Goal: Browse casually

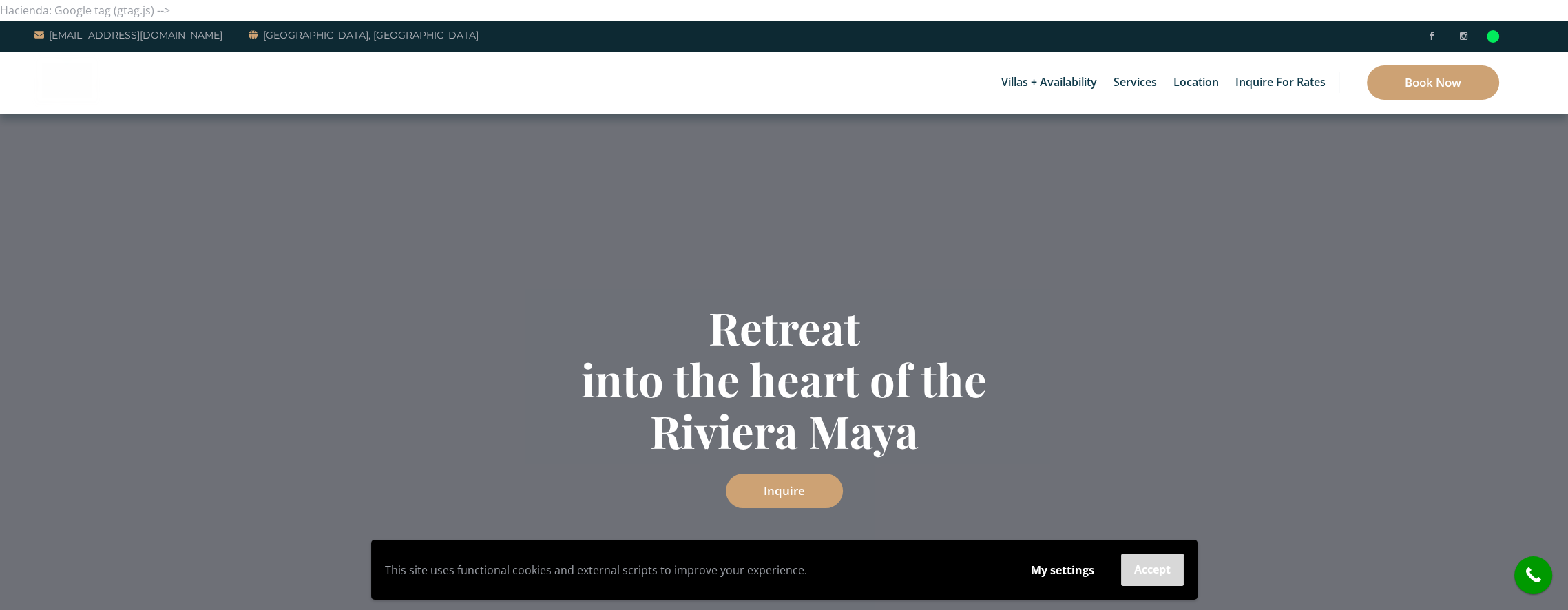
click at [1145, 572] on button "Accept" at bounding box center [1152, 570] width 63 height 32
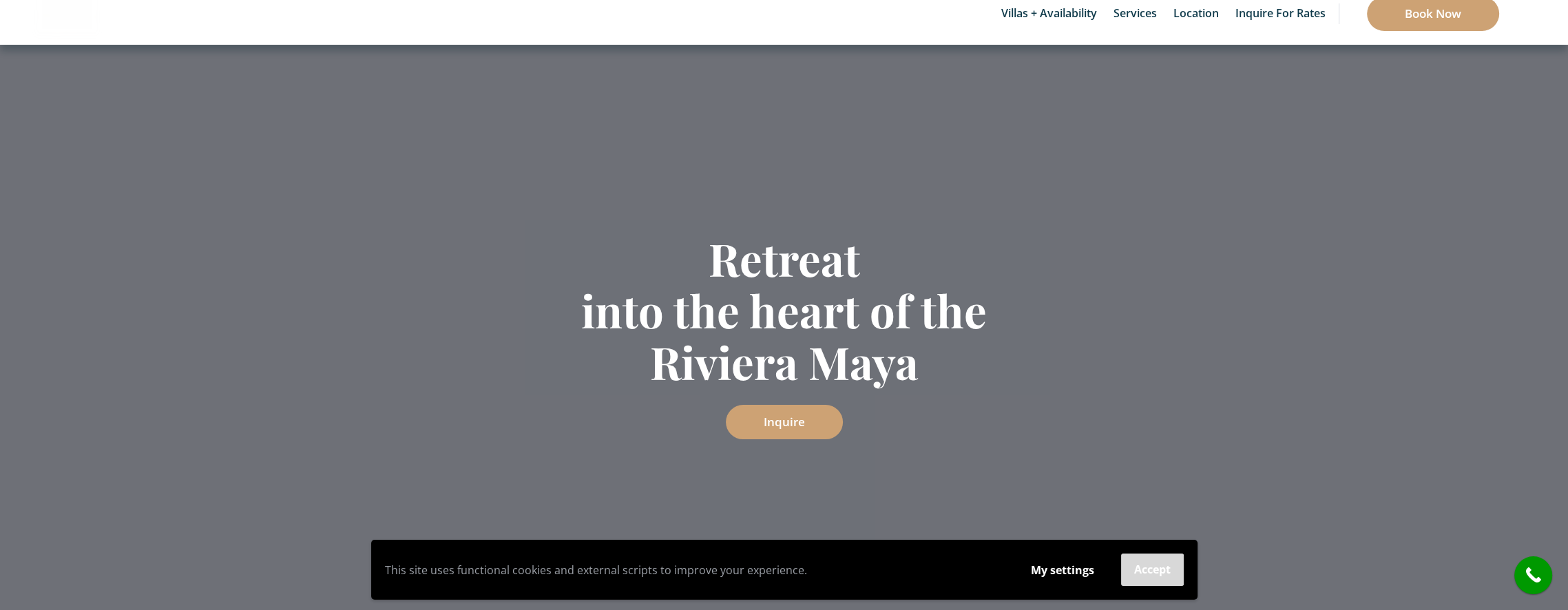
scroll to position [3576, 0]
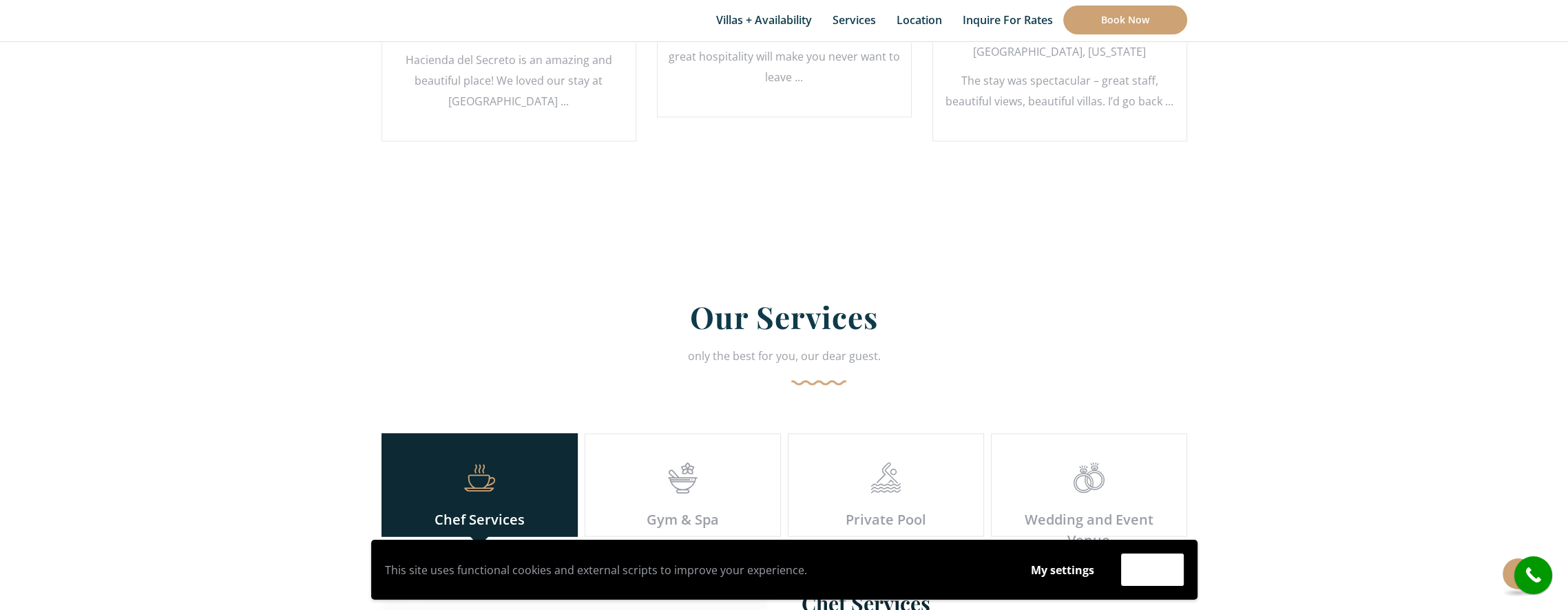
click at [735, 306] on h2 "Our Services" at bounding box center [784, 321] width 806 height 47
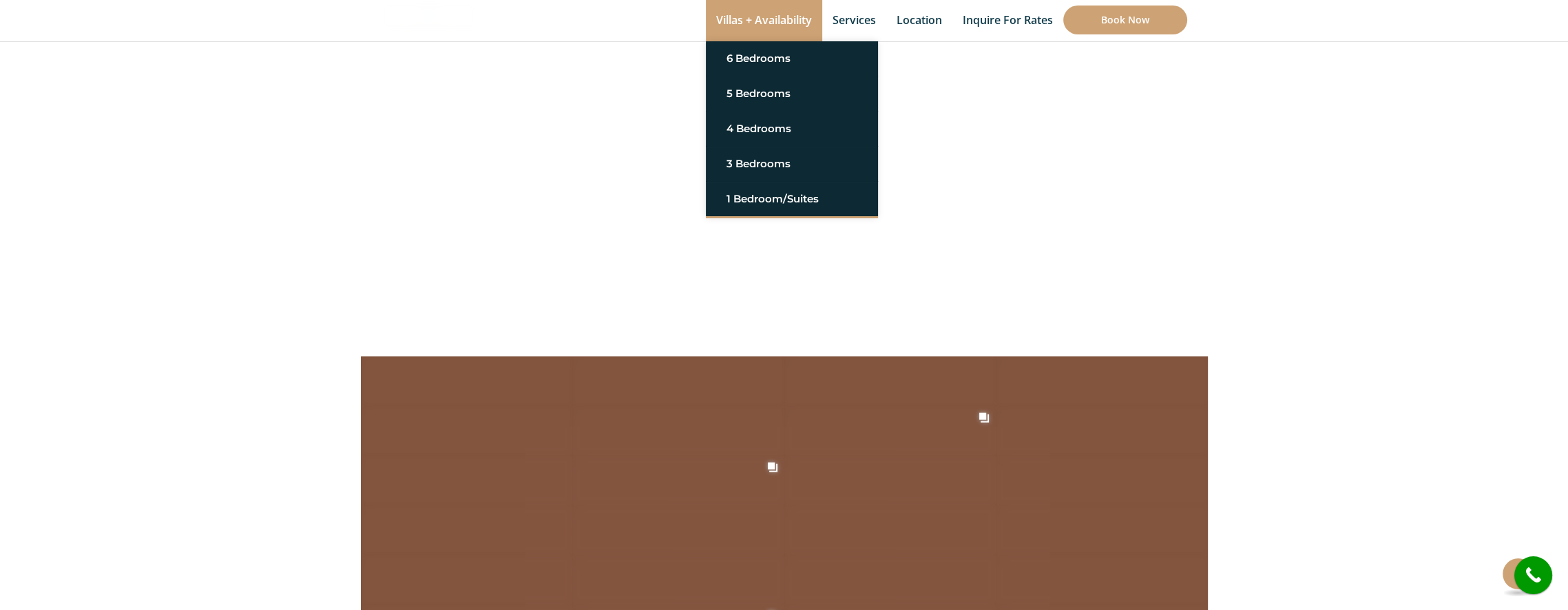
scroll to position [5331, 0]
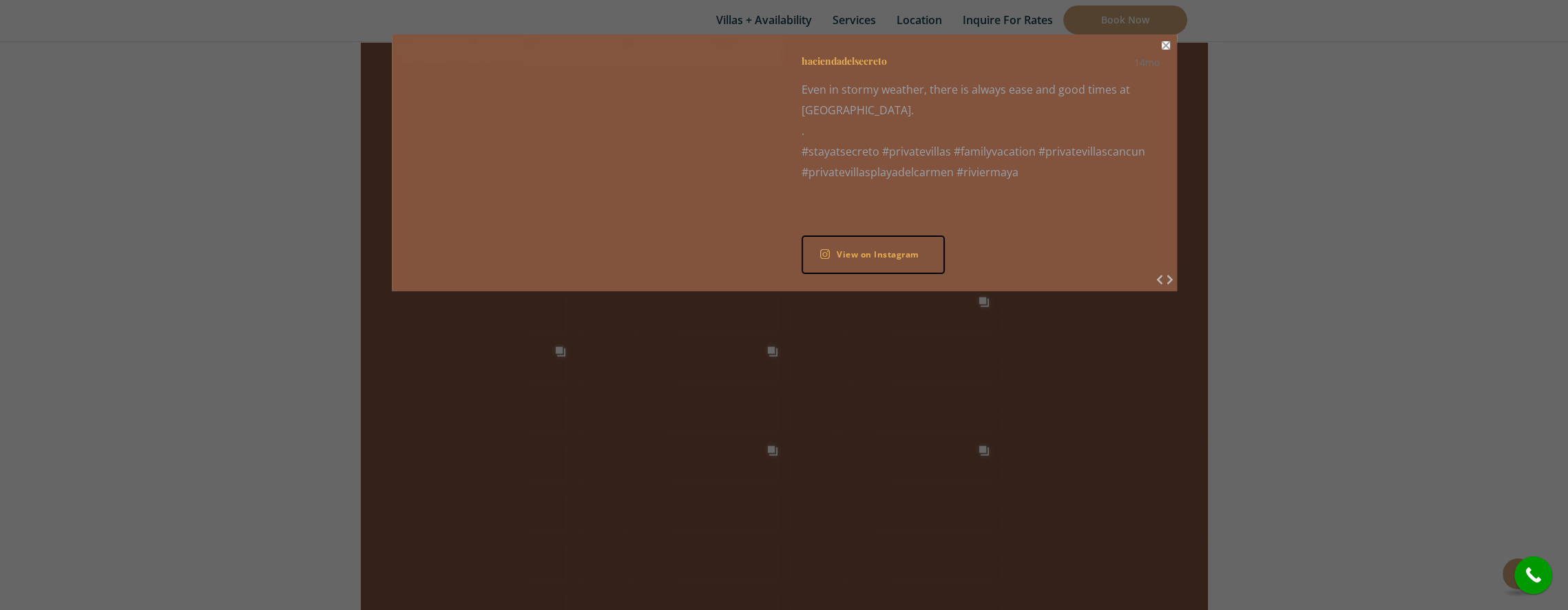
click at [1165, 45] on button "Close" at bounding box center [1166, 45] width 8 height 8
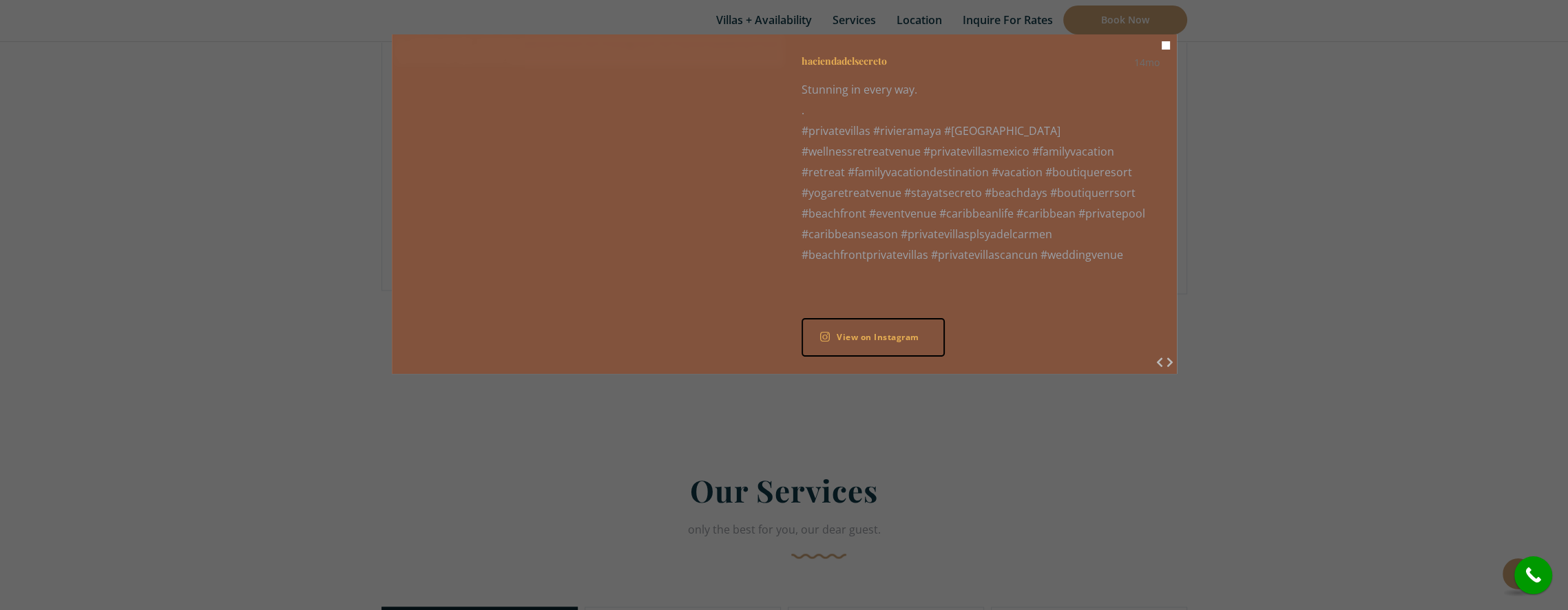
scroll to position [3334, 0]
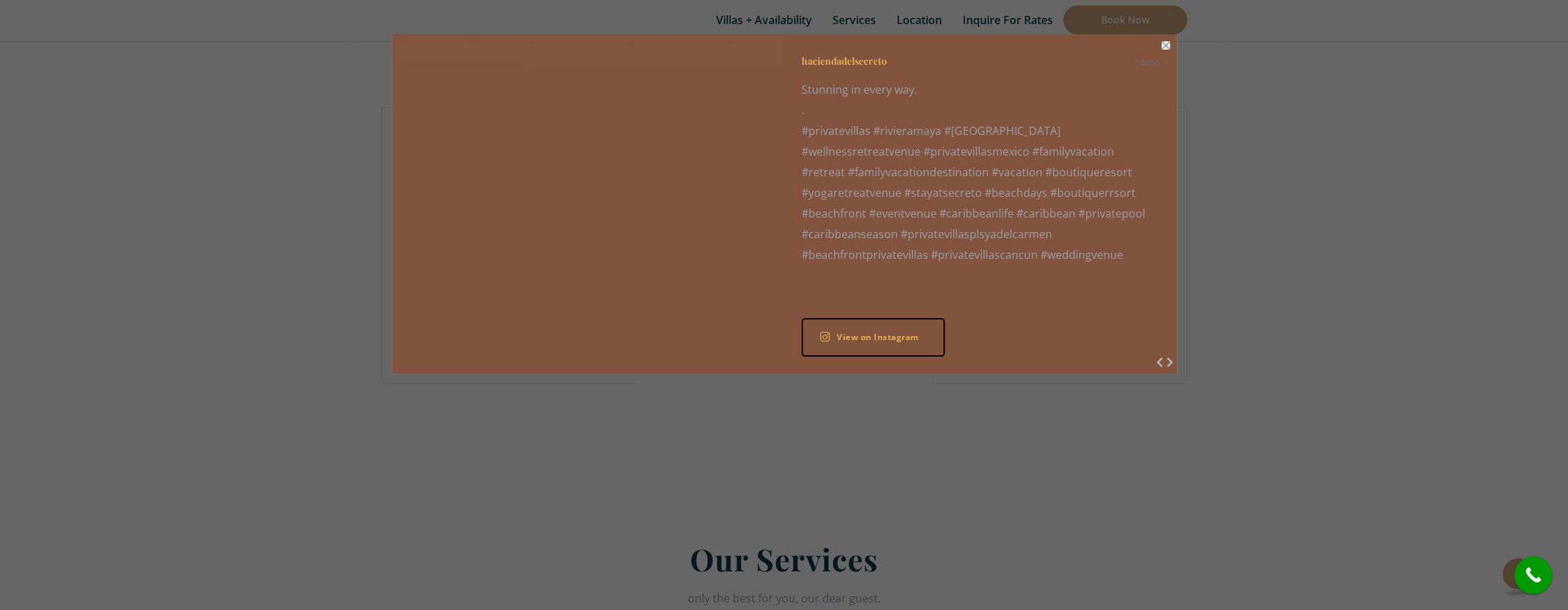
click at [1165, 46] on button "Close" at bounding box center [1166, 45] width 8 height 8
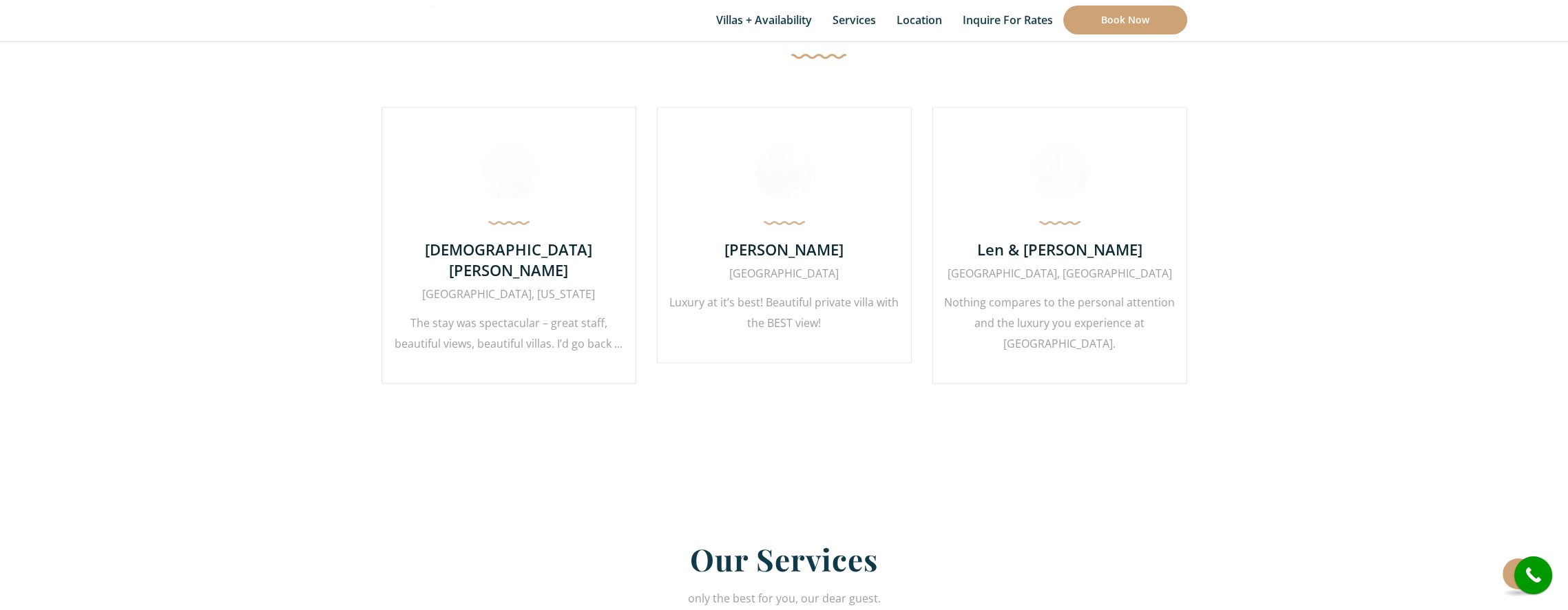
click at [655, 439] on section "What Others Say? hear it from them first Karin Noe New York, USA Hacienda del S…" at bounding box center [784, 182] width 847 height 569
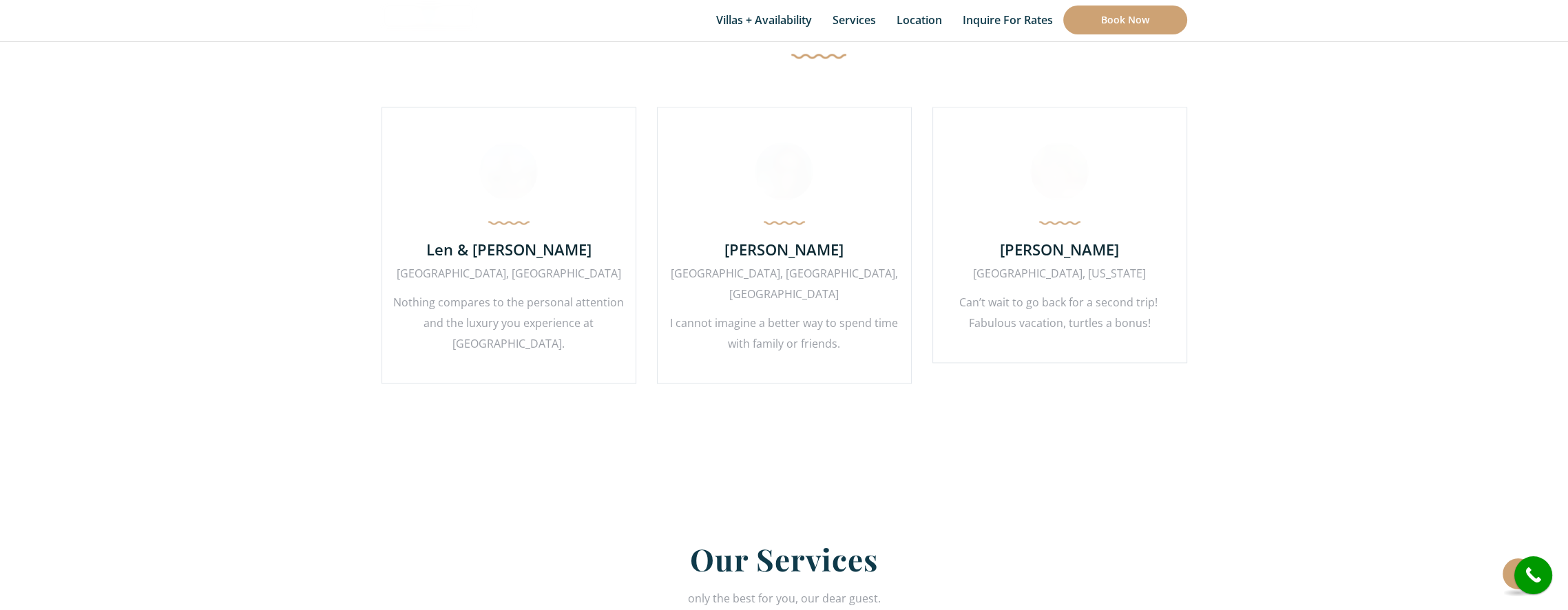
scroll to position [4515, 0]
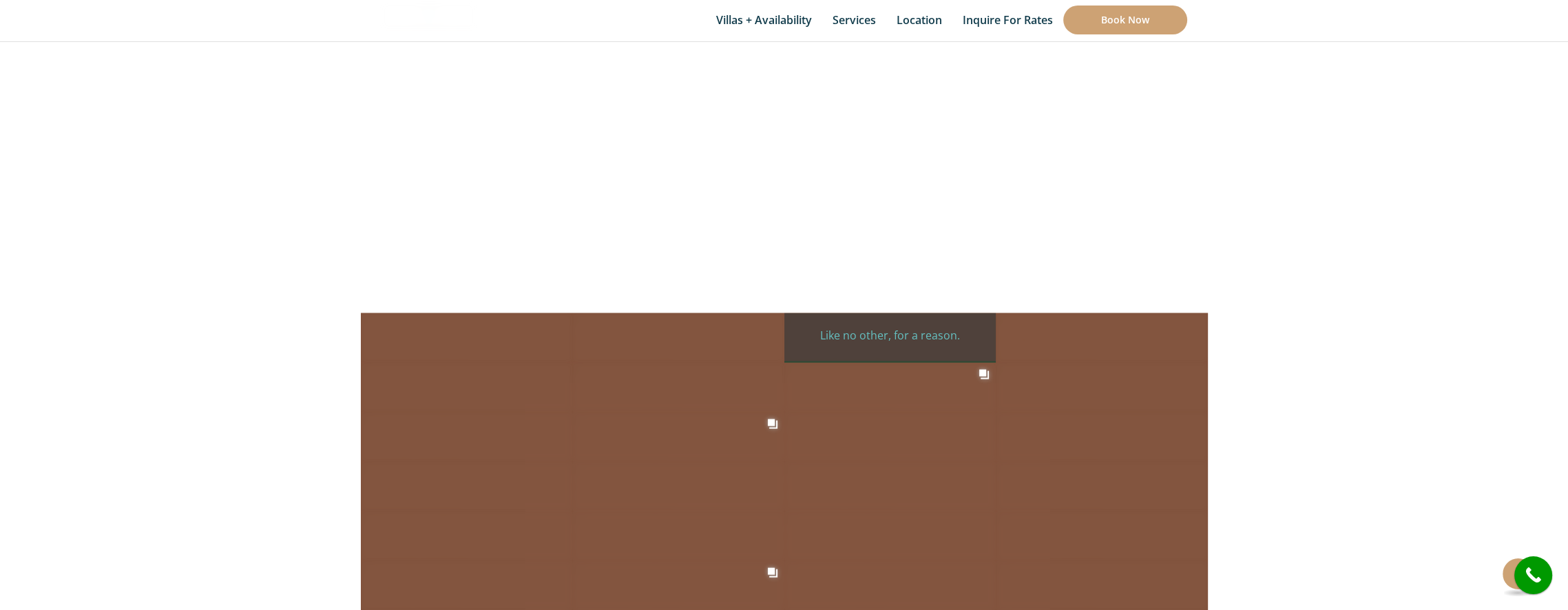
click at [981, 314] on div "haciendadelsecreto 12mo Like no other, for a reason. . #vacationdifferently #ri…" at bounding box center [890, 338] width 212 height 49
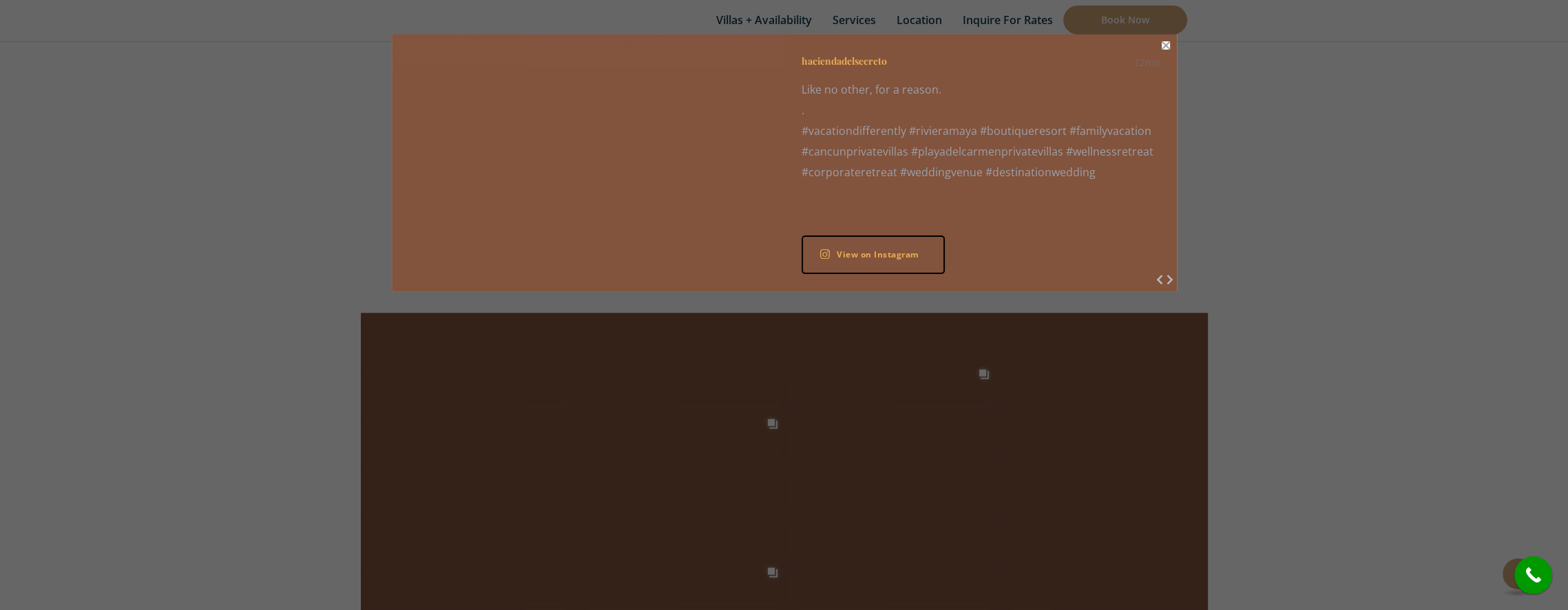
click at [1165, 45] on button "Close" at bounding box center [1166, 45] width 8 height 8
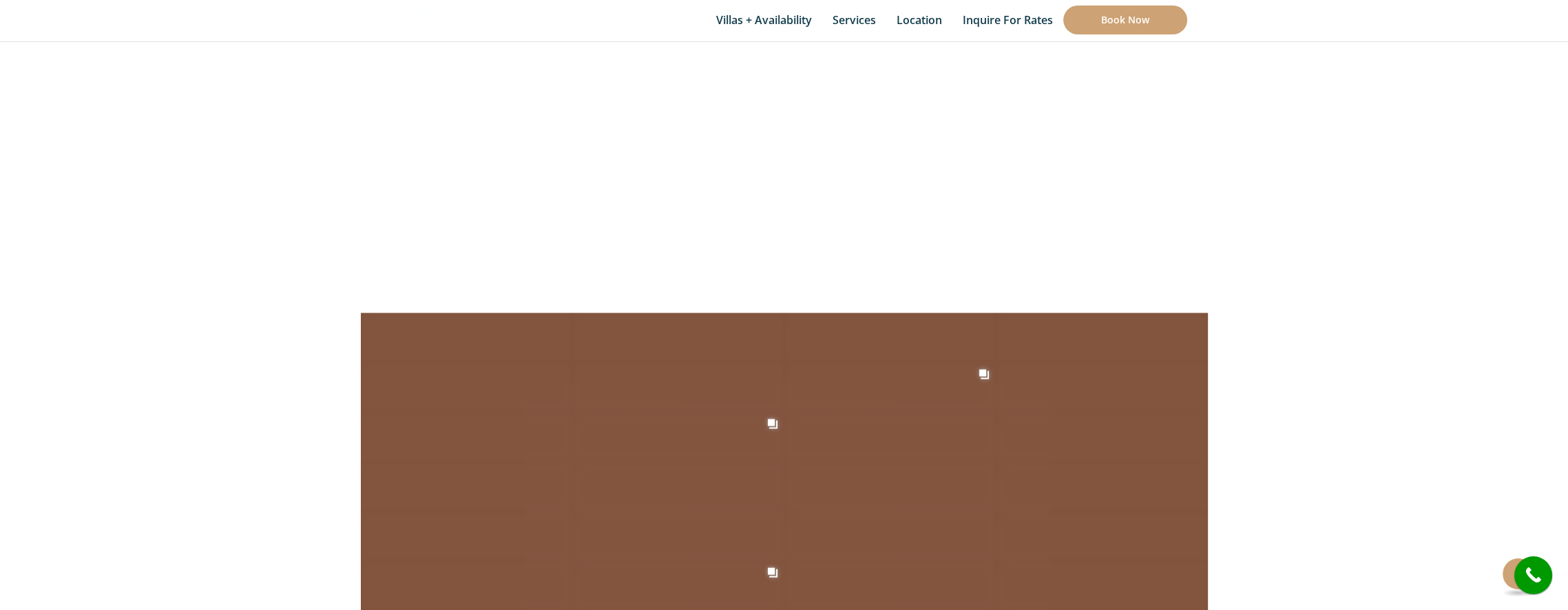
scroll to position [6230, 0]
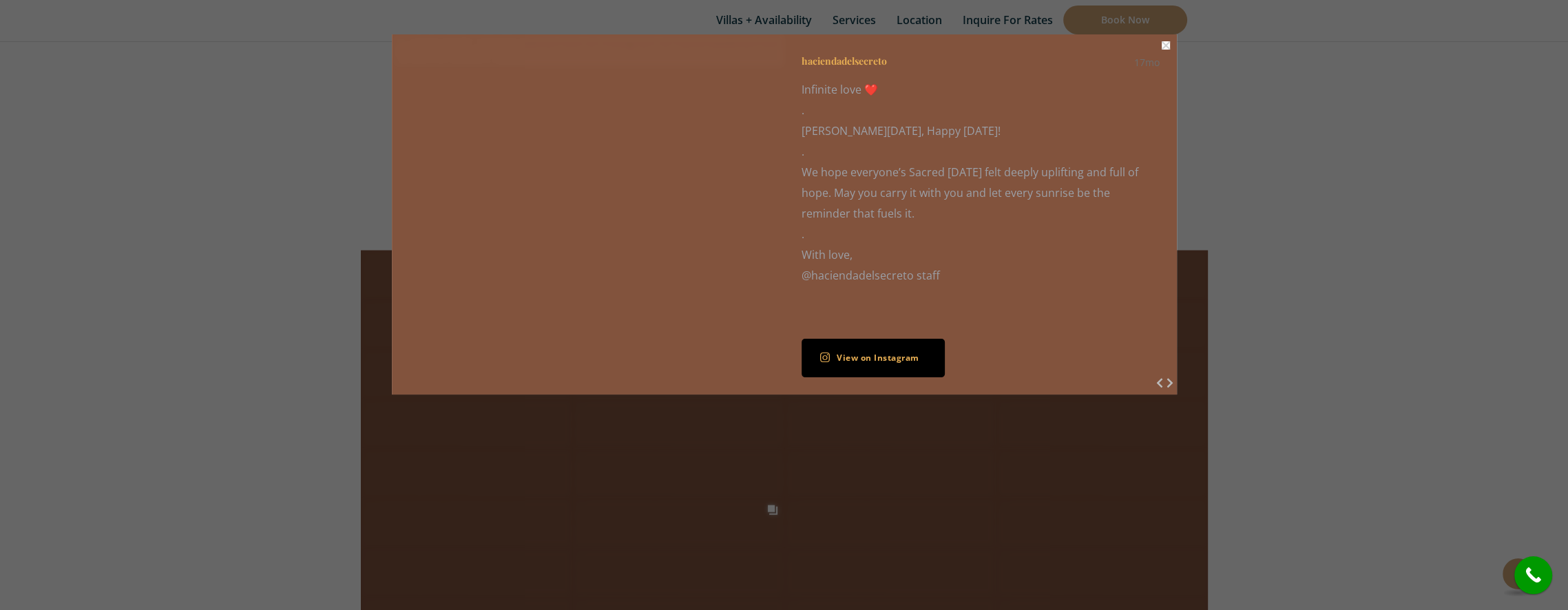
scroll to position [4439, 0]
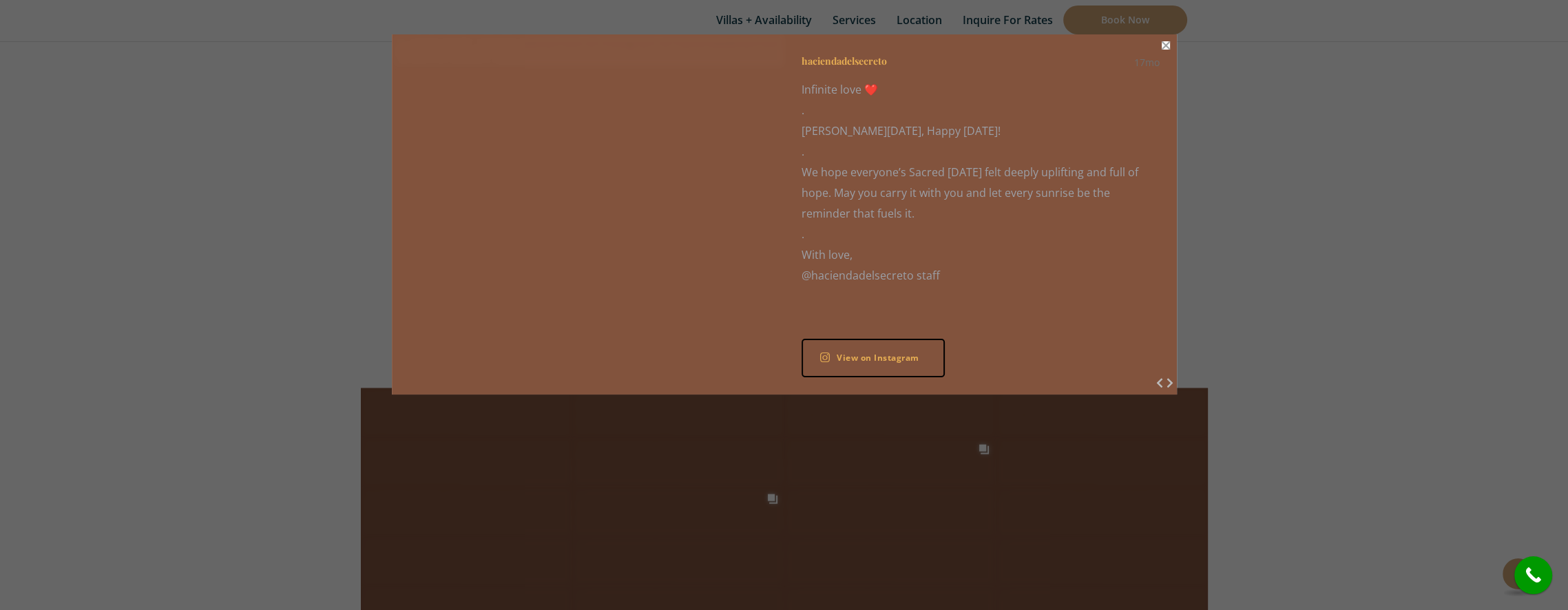
click at [1165, 45] on button "Close" at bounding box center [1166, 45] width 8 height 8
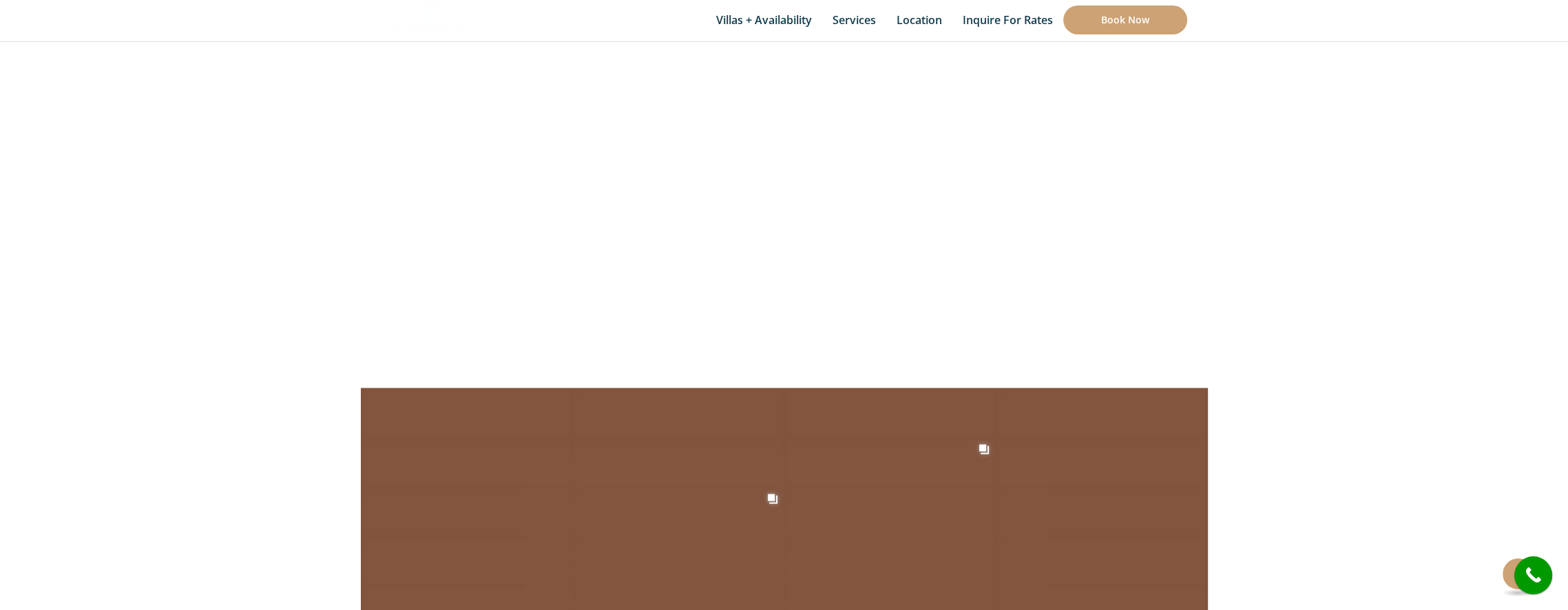
scroll to position [3533, 0]
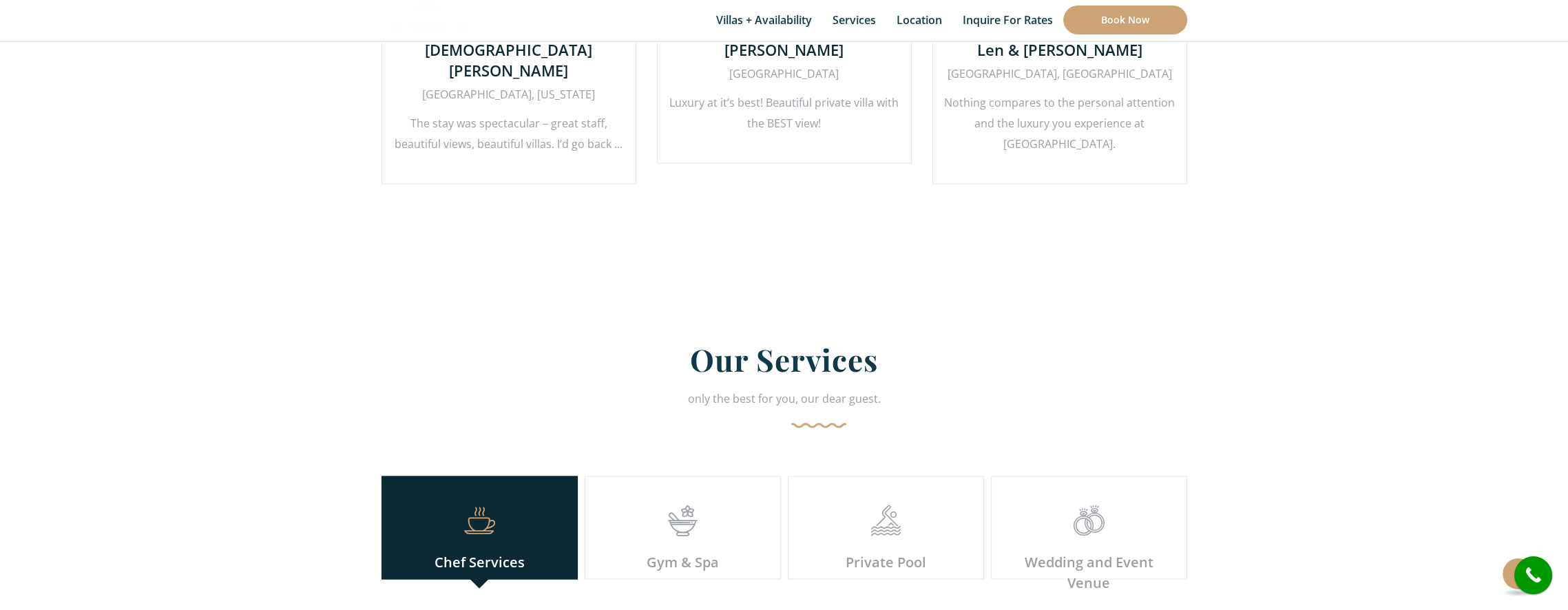
scroll to position [6284, 0]
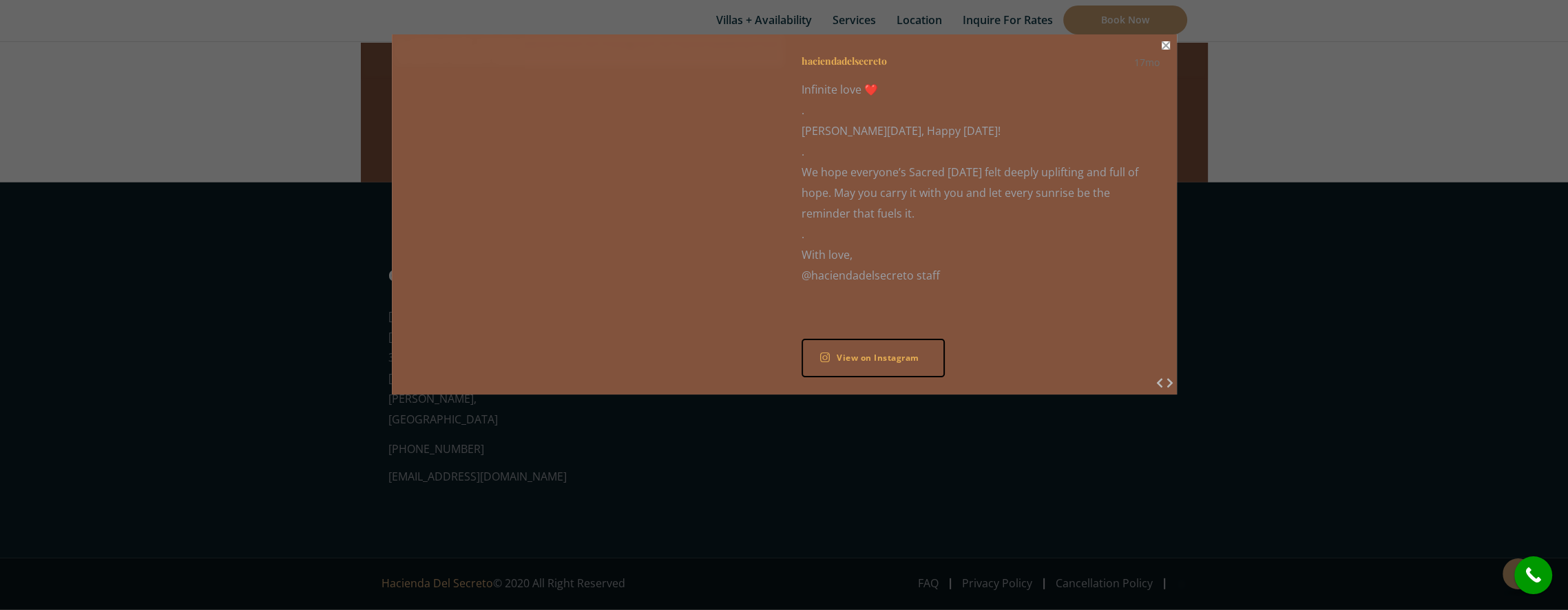
click at [1166, 45] on button "Close" at bounding box center [1166, 45] width 8 height 8
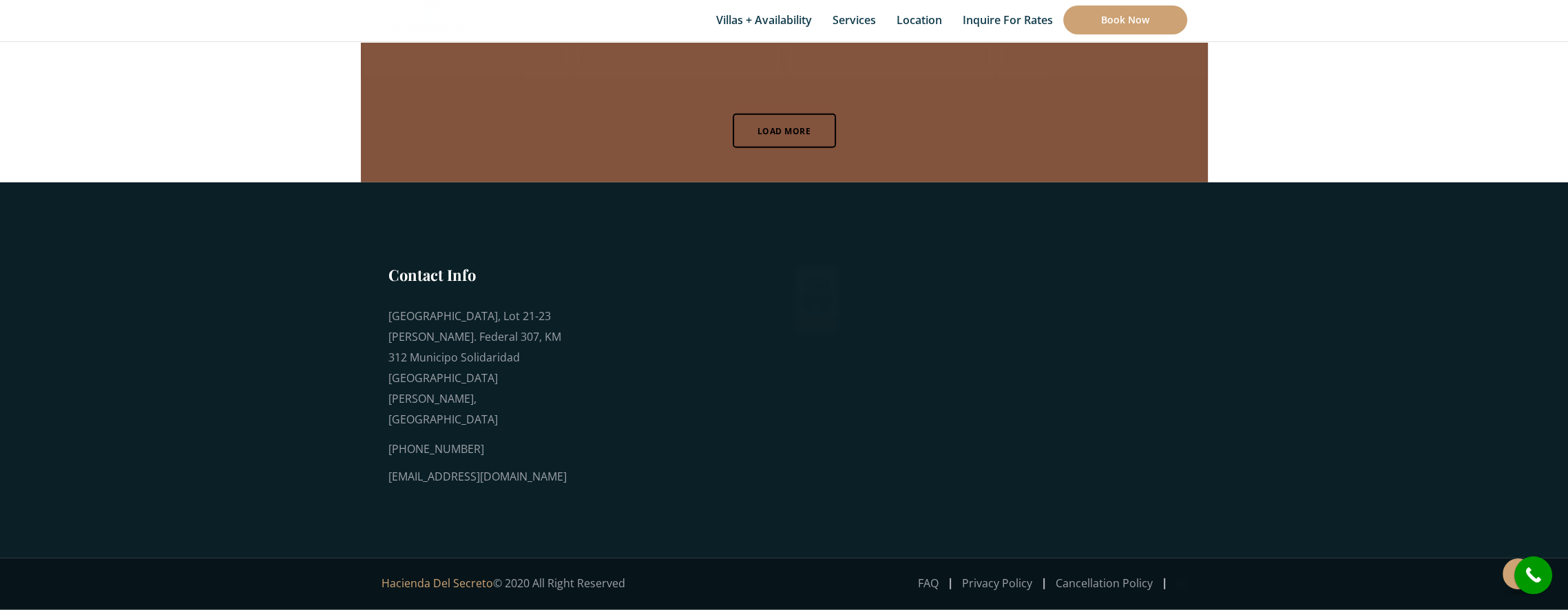
scroll to position [4953, 0]
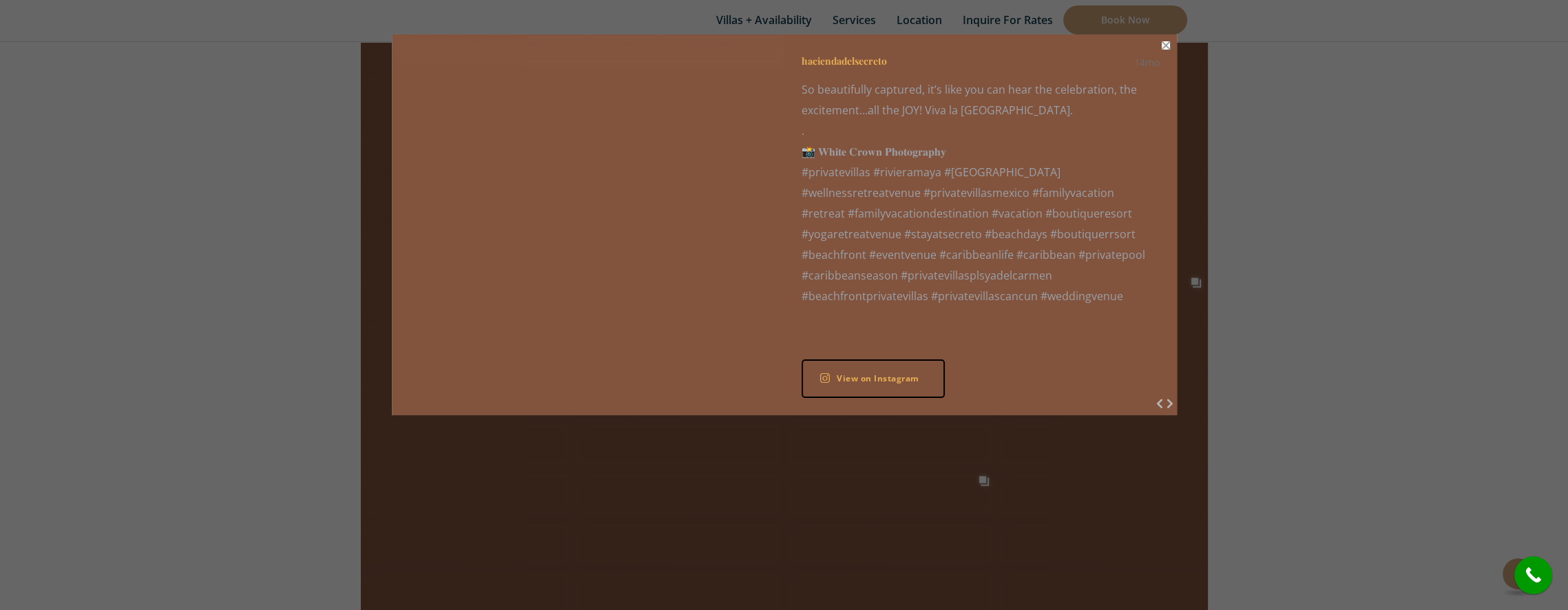
click at [1165, 45] on button "Close" at bounding box center [1166, 45] width 8 height 8
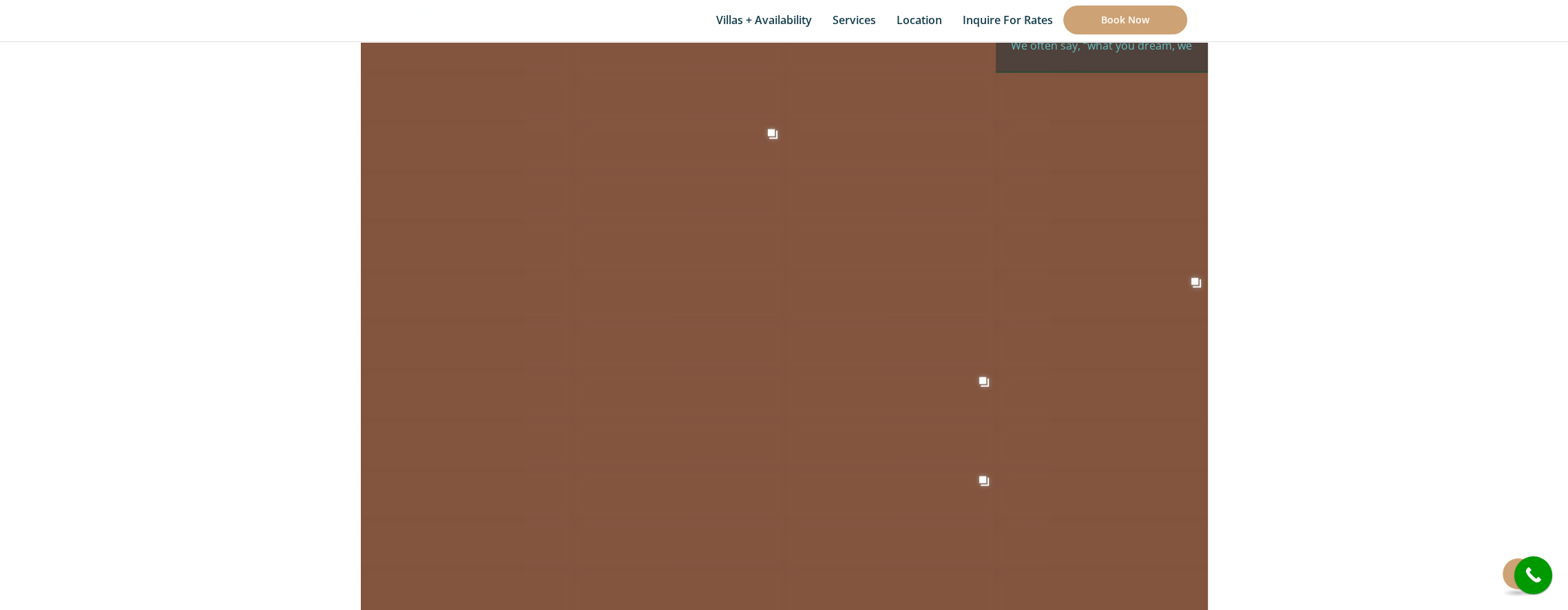
scroll to position [5521, 0]
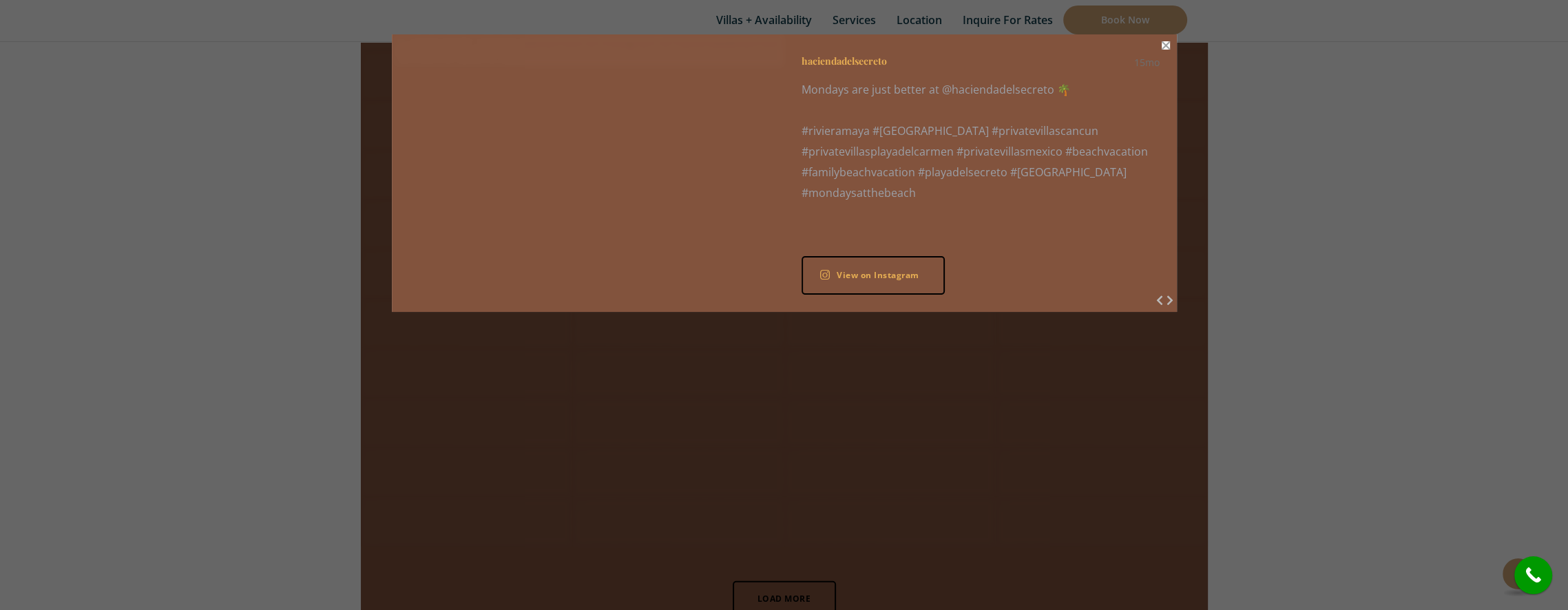
click at [1167, 45] on button "Close" at bounding box center [1166, 45] width 8 height 8
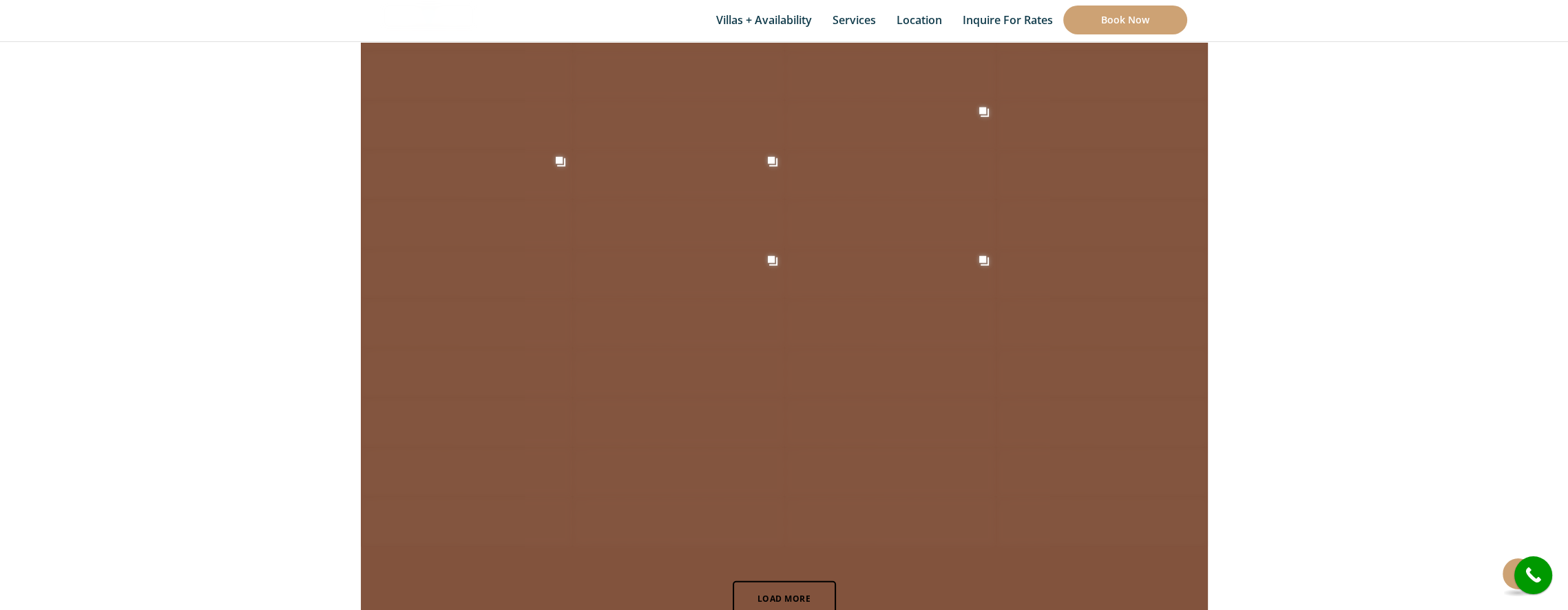
scroll to position [3242, 0]
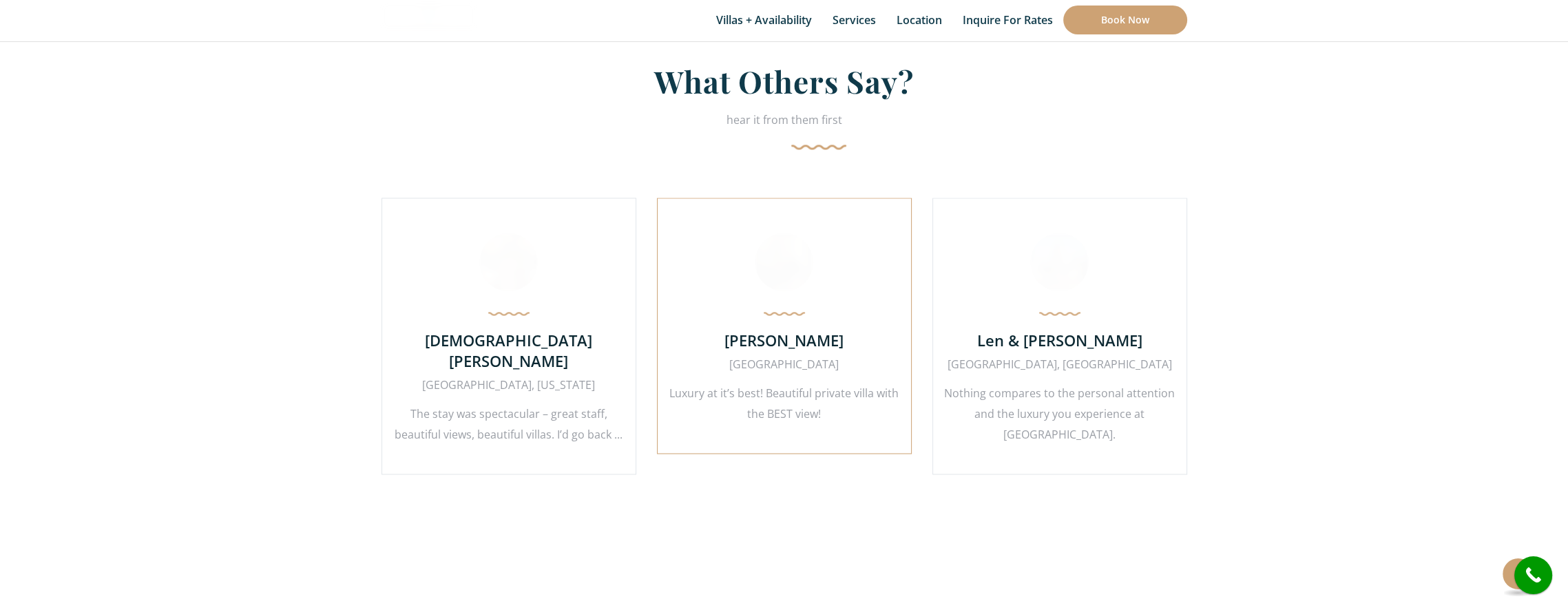
click at [801, 305] on div "Linda Janssen The Netherlands Luxury at it’s best! Beautiful private villa with…" at bounding box center [785, 326] width 255 height 257
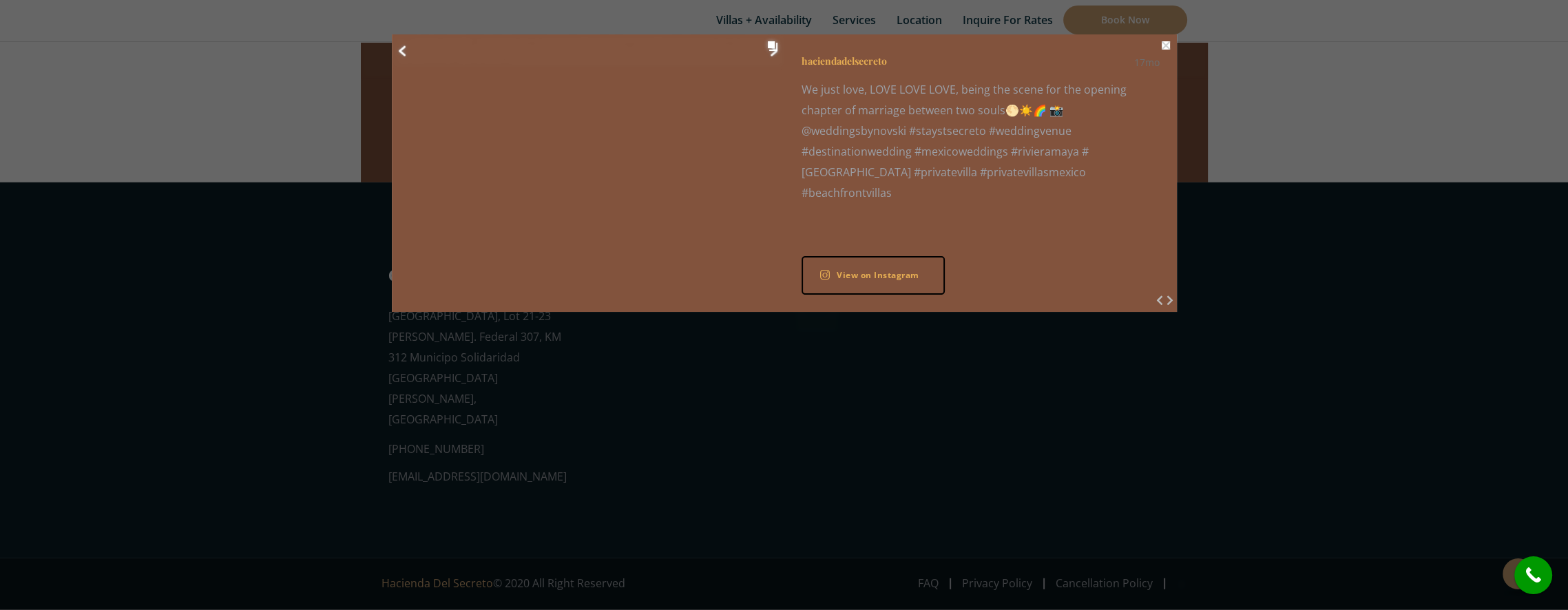
click at [546, 266] on div "Previous Next haciendadelsecreto 17mo We just love, LOVE LOVE LOVE, being the s…" at bounding box center [784, 173] width 785 height 277
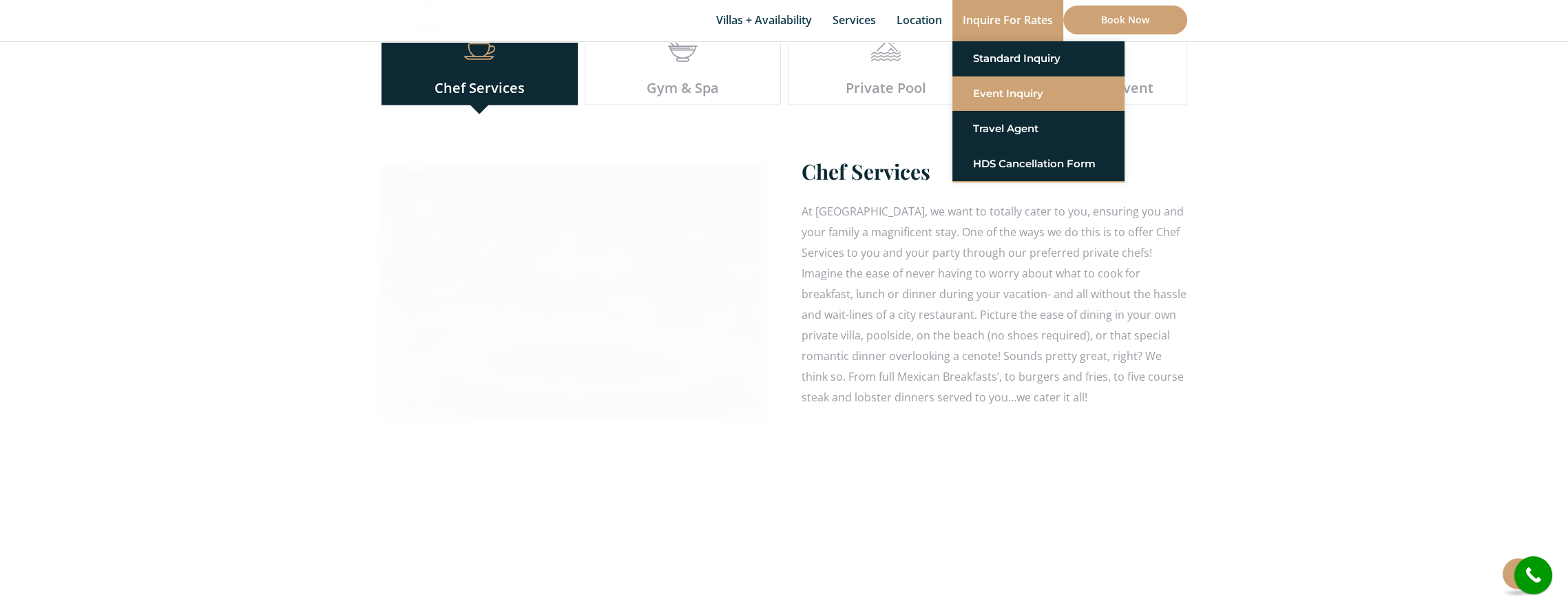
scroll to position [4536, 0]
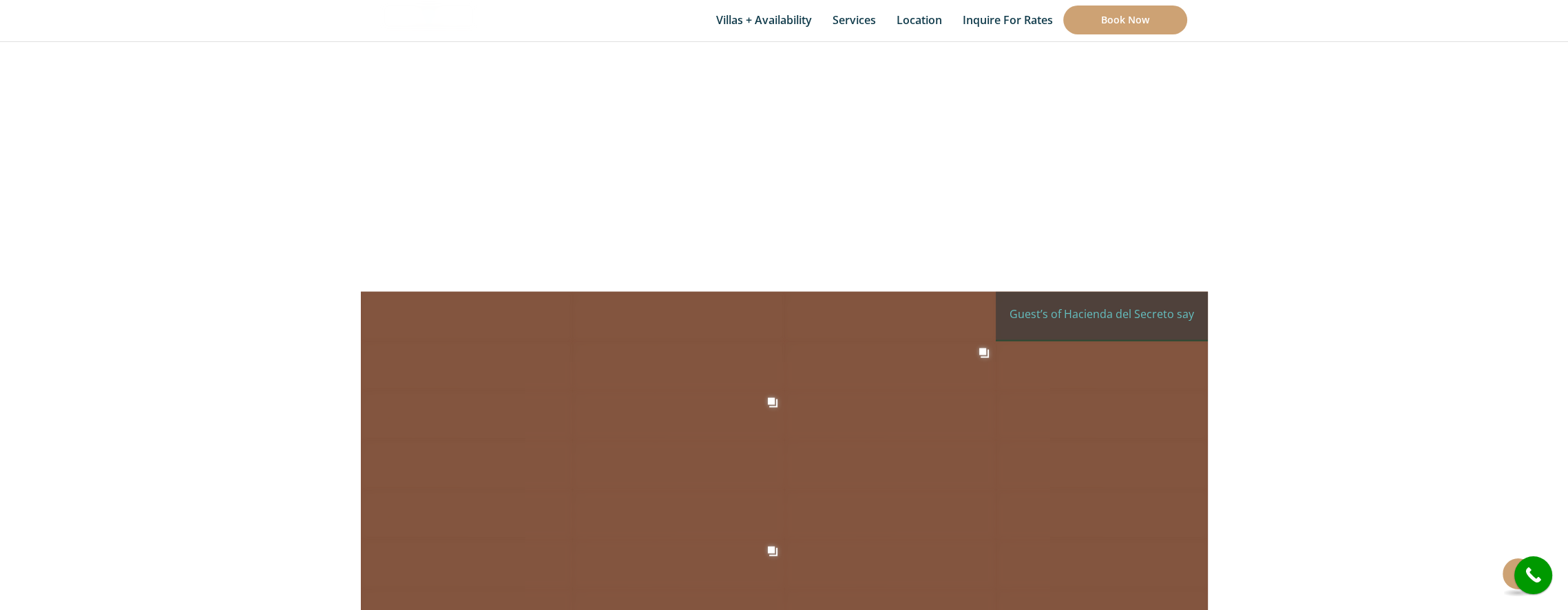
click at [1002, 305] on div "haciendadelsecreto 12mo Guest’s of Hacienda del Secreto say over and over again…" at bounding box center [1102, 317] width 212 height 49
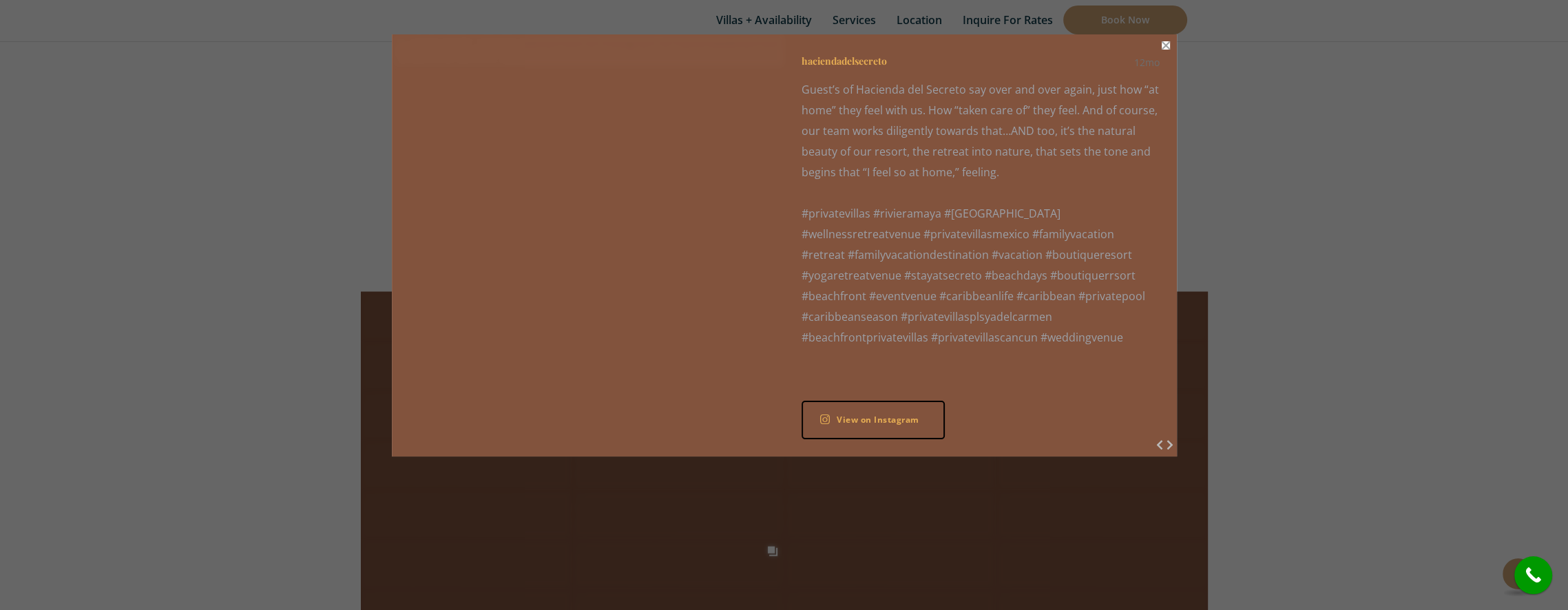
click at [1164, 46] on button "Close" at bounding box center [1166, 45] width 8 height 8
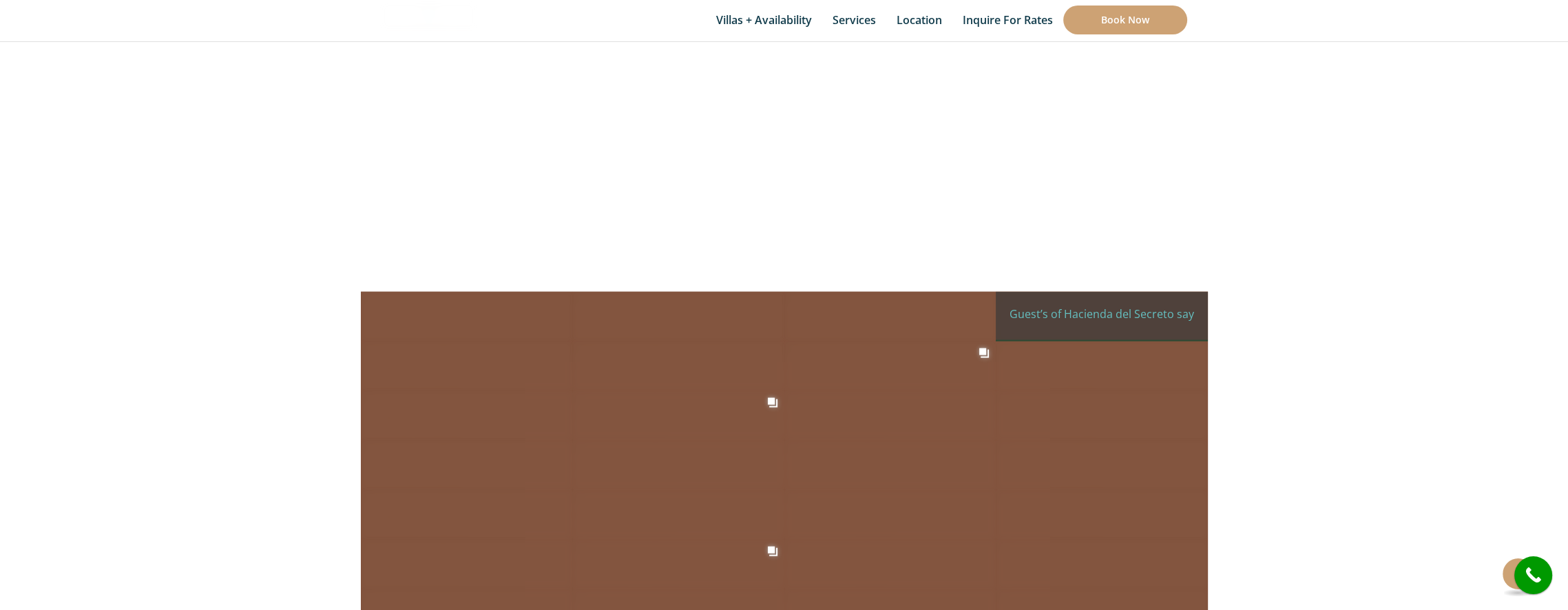
scroll to position [4871, 0]
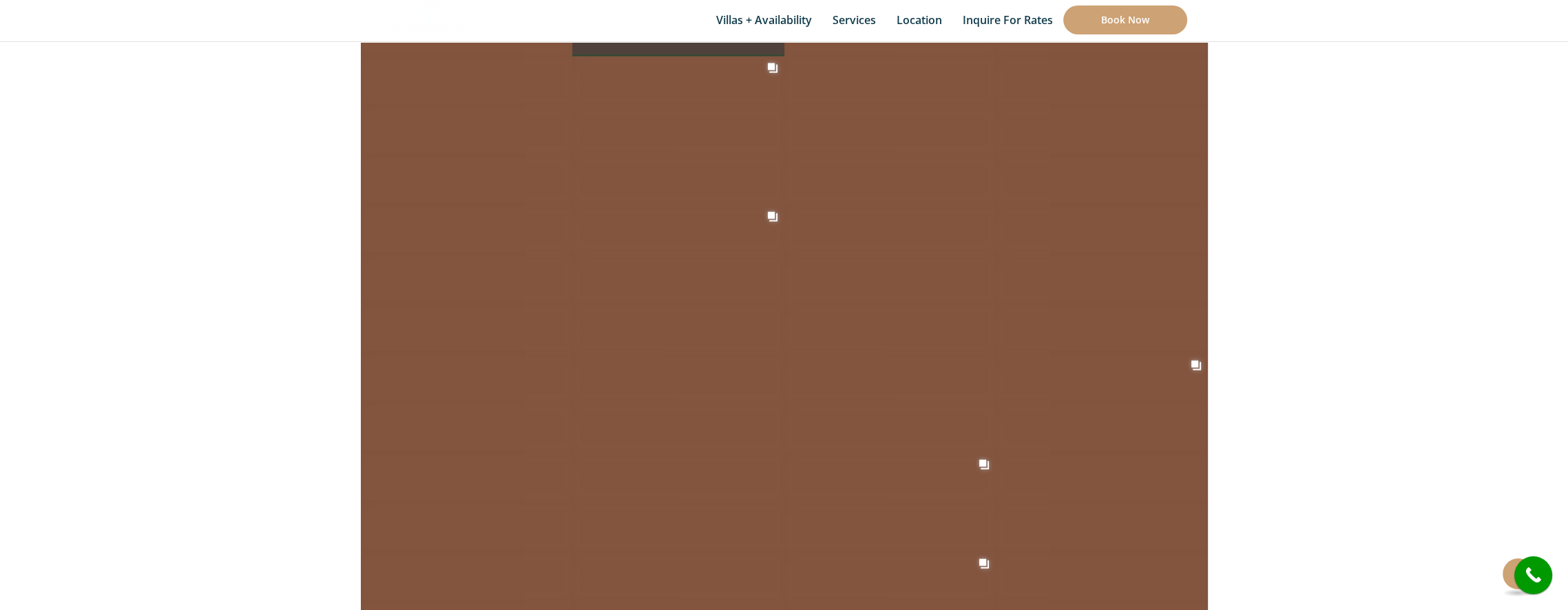
click at [781, 56] on div "Social media post" at bounding box center [678, 43] width 212 height 28
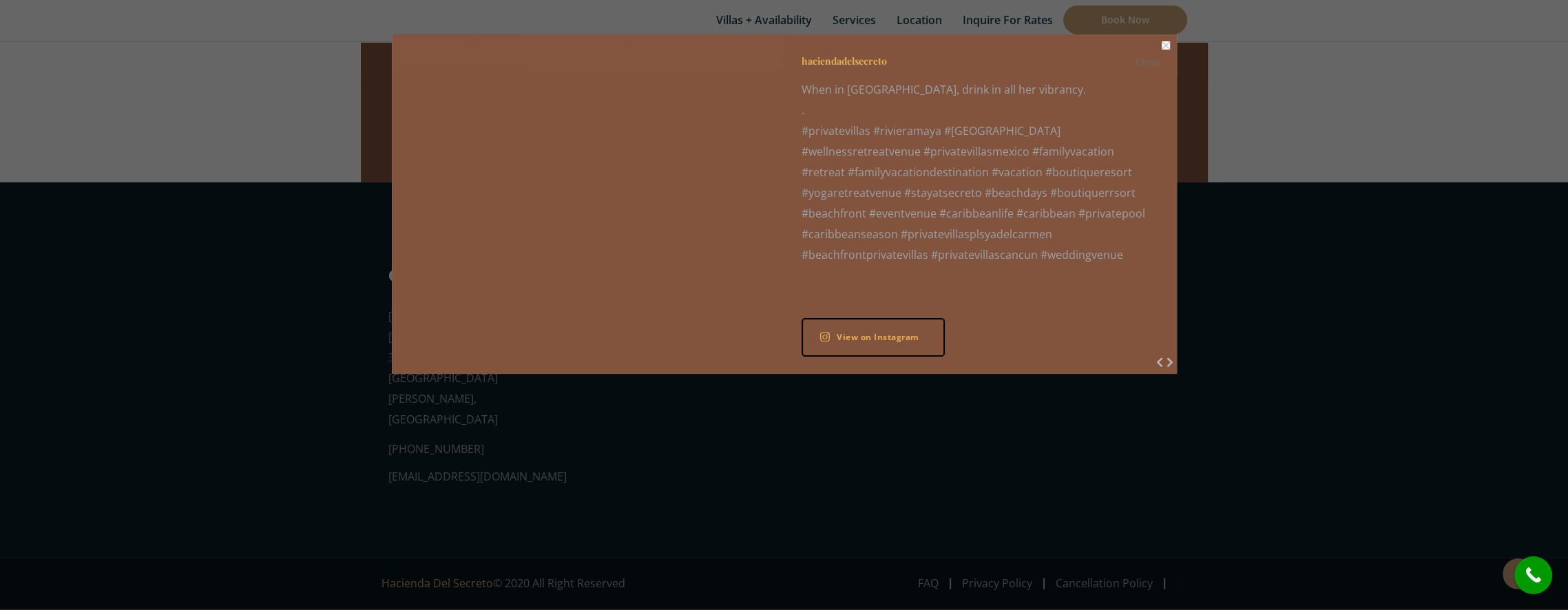
scroll to position [6524, 0]
click at [1165, 45] on button "Close" at bounding box center [1166, 45] width 8 height 8
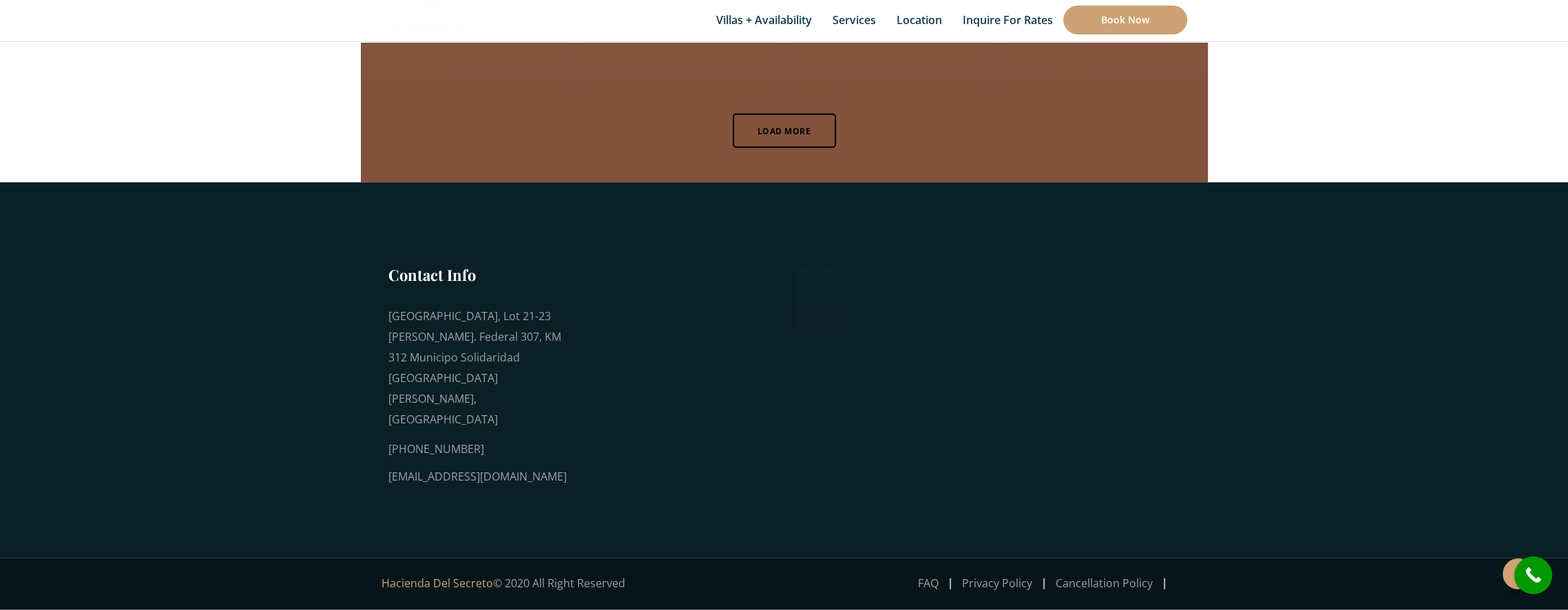
scroll to position [3561, 0]
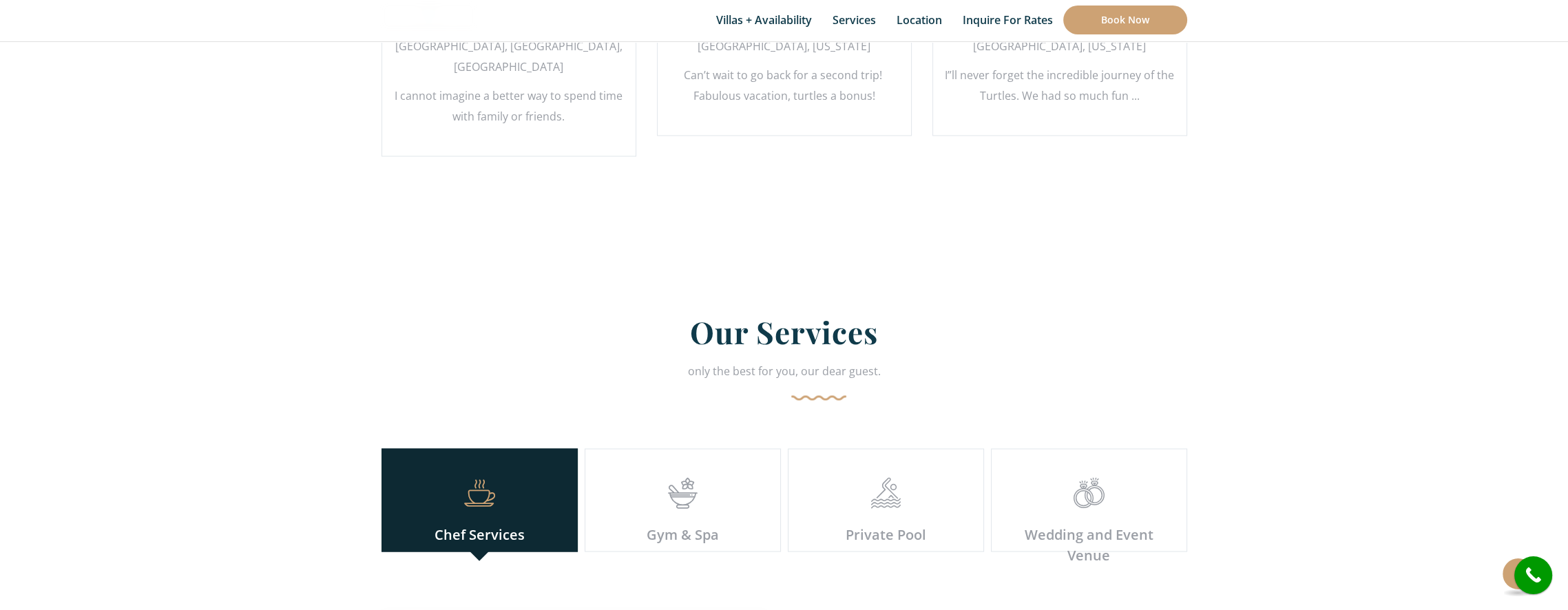
click at [887, 313] on h2 "Our Services" at bounding box center [784, 337] width 806 height 47
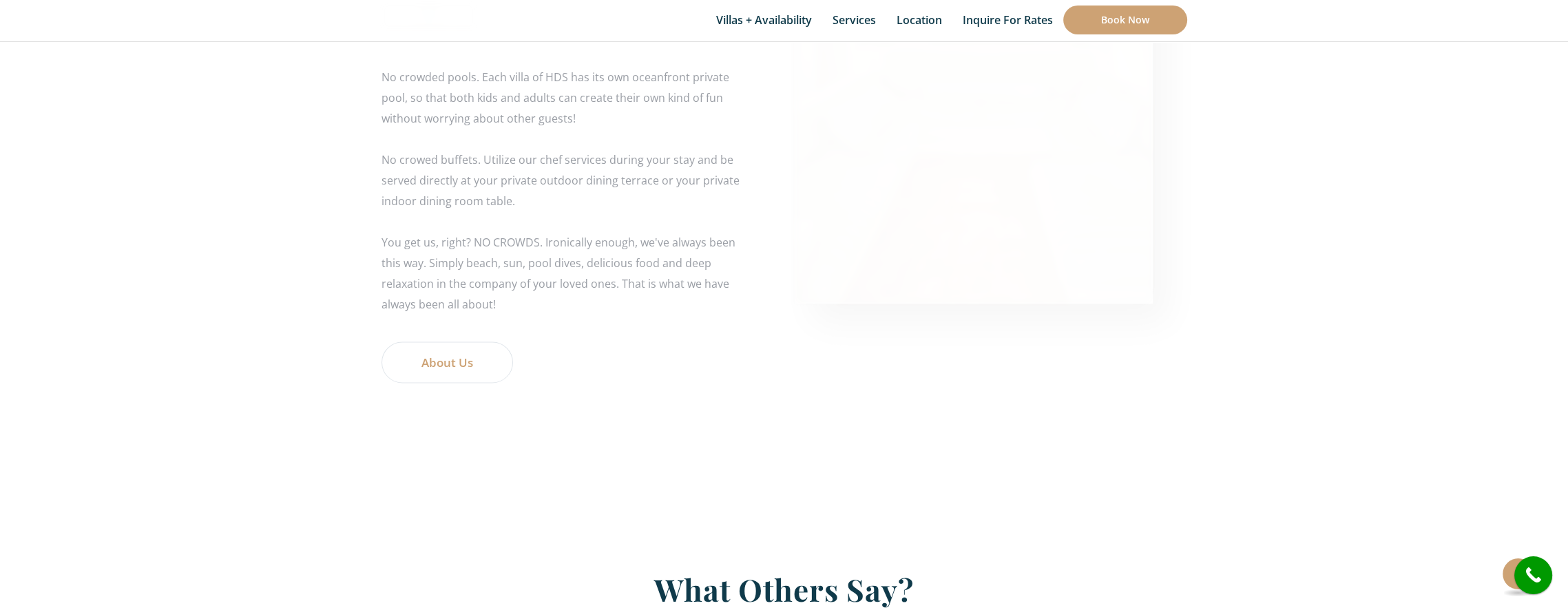
scroll to position [4276, 0]
